Goal: Transaction & Acquisition: Subscribe to service/newsletter

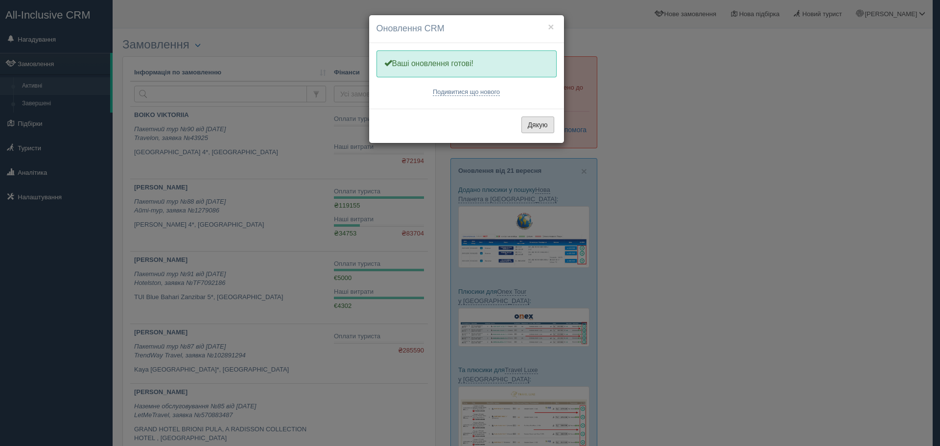
click at [537, 121] on button "Дякую" at bounding box center [538, 125] width 33 height 17
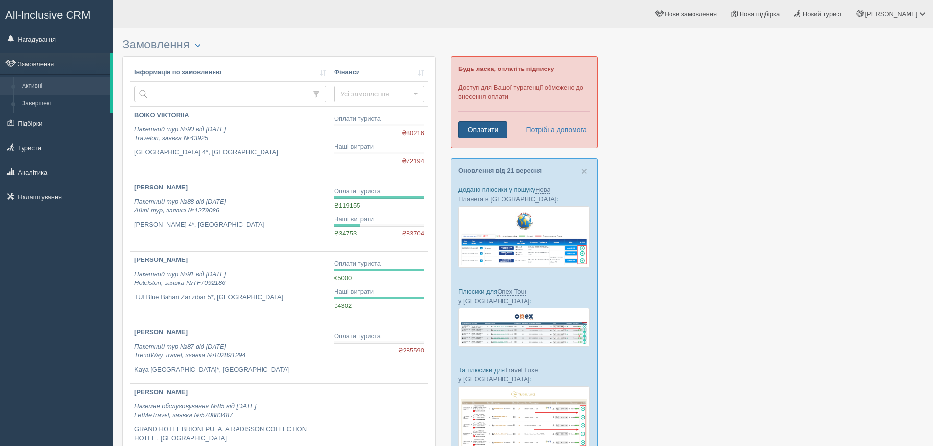
click at [477, 127] on link "Оплатити" at bounding box center [482, 129] width 49 height 17
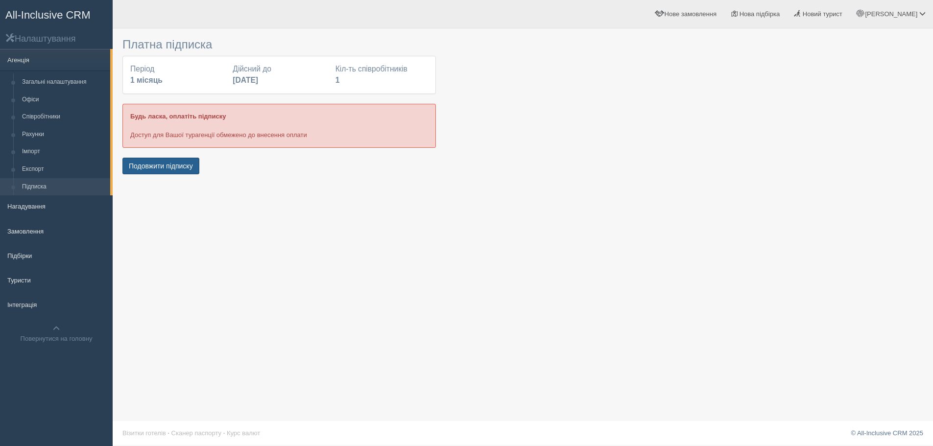
click at [159, 167] on button "Подовжити підписку" at bounding box center [160, 166] width 77 height 17
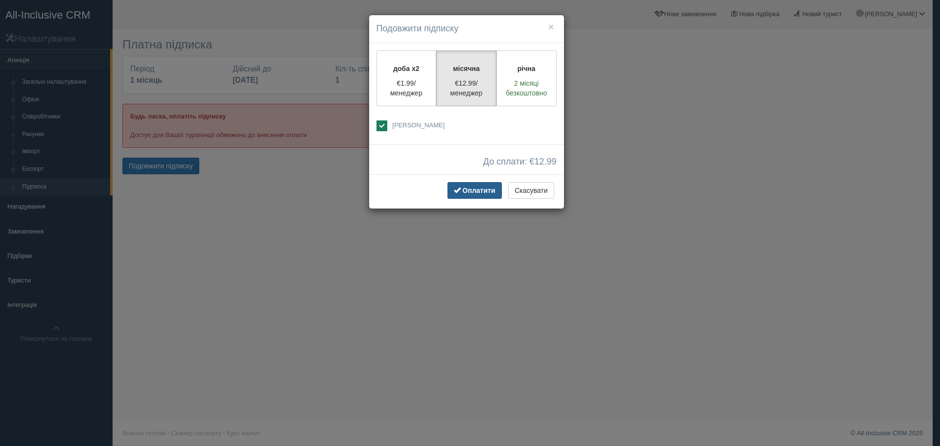
click at [473, 190] on span "Оплатити" at bounding box center [479, 191] width 33 height 8
